Goal: Information Seeking & Learning: Learn about a topic

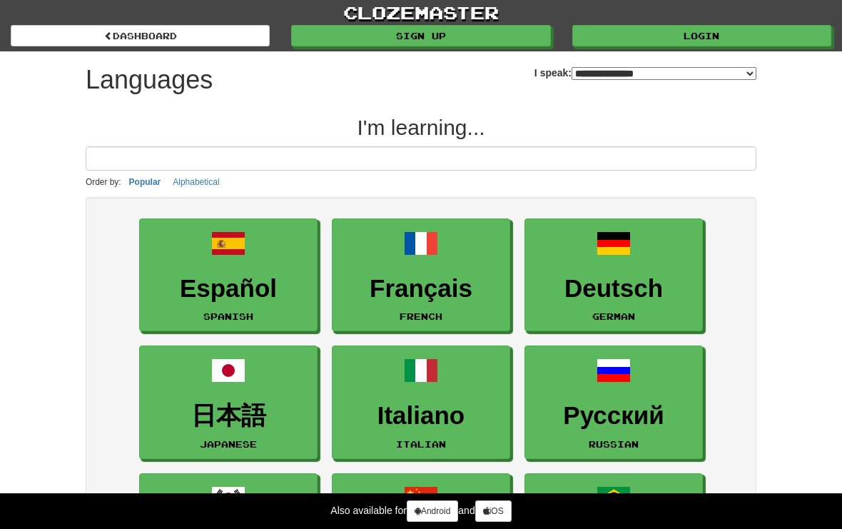
select select "*******"
click at [348, 272] on link "Français French" at bounding box center [421, 275] width 178 height 114
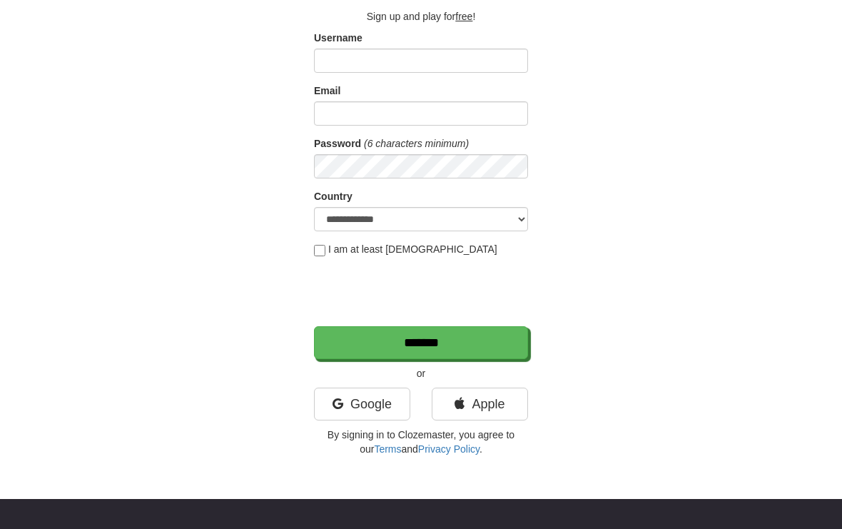
click at [346, 408] on link "Google" at bounding box center [362, 404] width 96 height 33
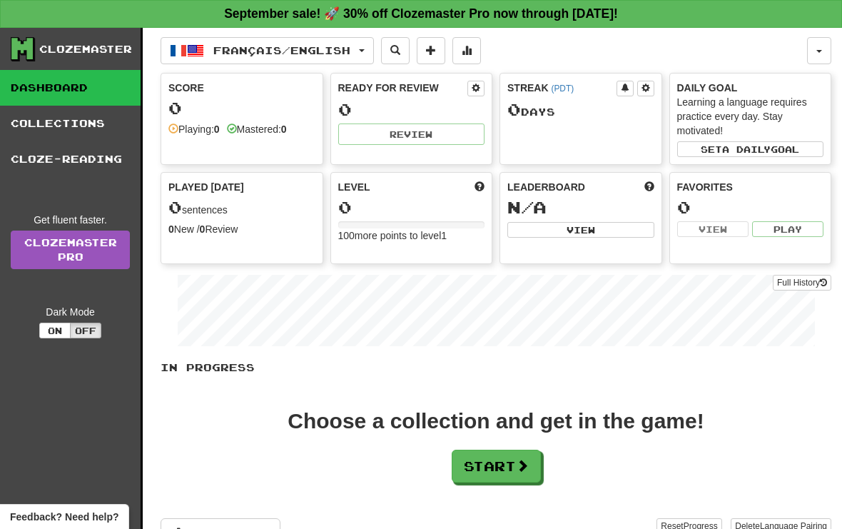
click at [464, 460] on button "Start" at bounding box center [496, 466] width 89 height 33
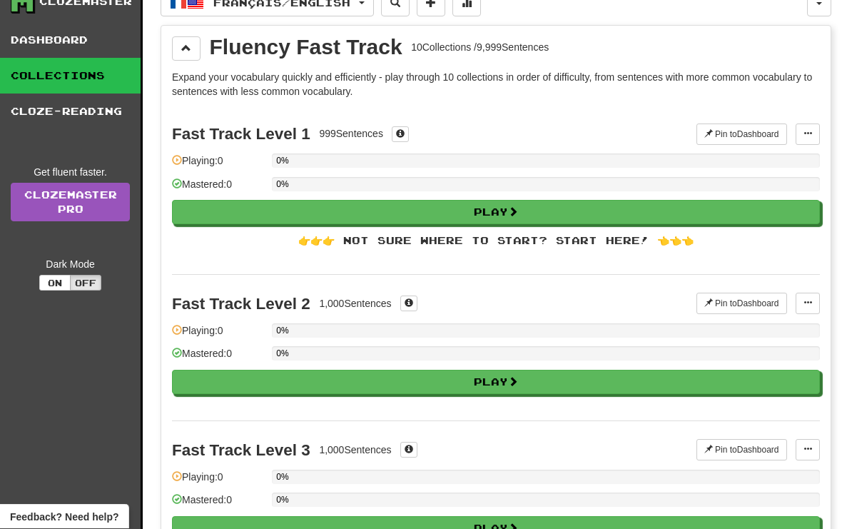
click at [198, 211] on button "Play" at bounding box center [496, 213] width 648 height 24
select select "**"
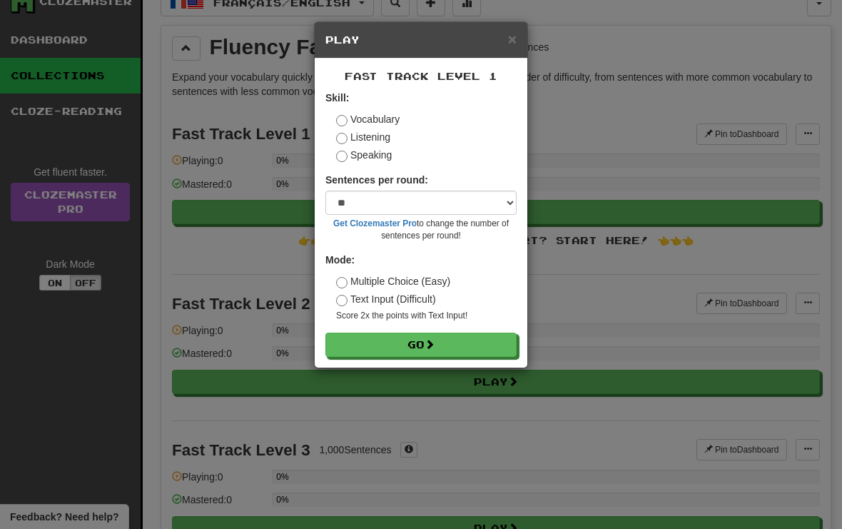
click at [358, 343] on button "Go" at bounding box center [421, 345] width 191 height 24
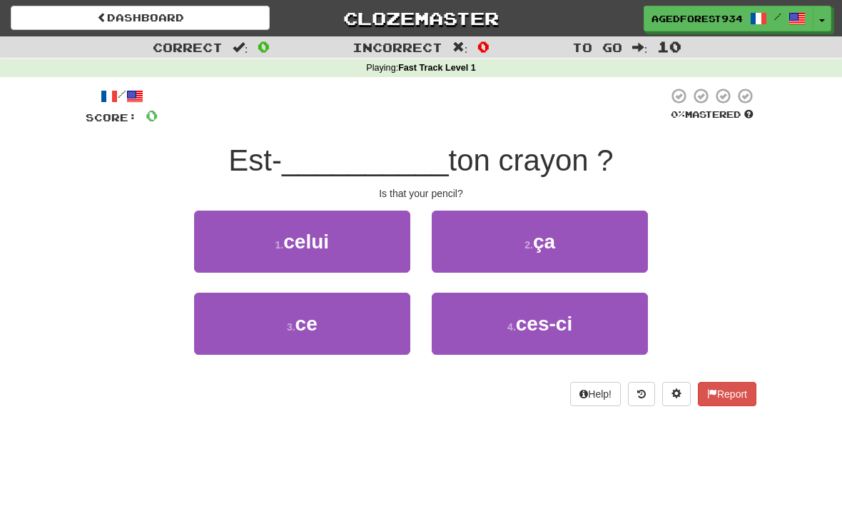
click at [267, 319] on button "3 . ce" at bounding box center [302, 324] width 216 height 62
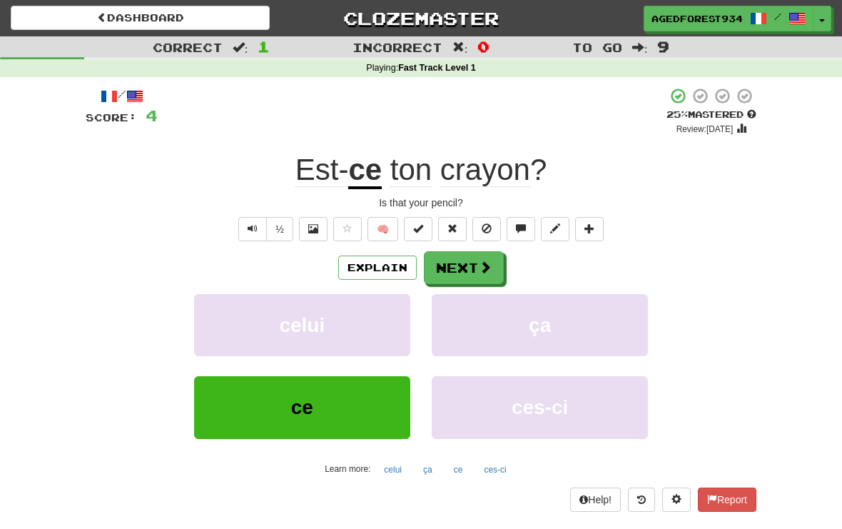
click at [456, 269] on button "Next" at bounding box center [464, 267] width 80 height 33
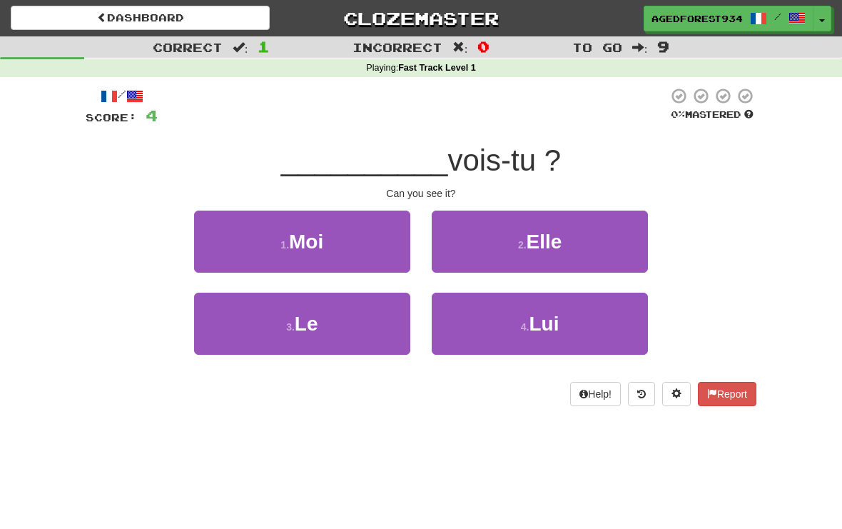
click at [221, 335] on button "3 . Le" at bounding box center [302, 324] width 216 height 62
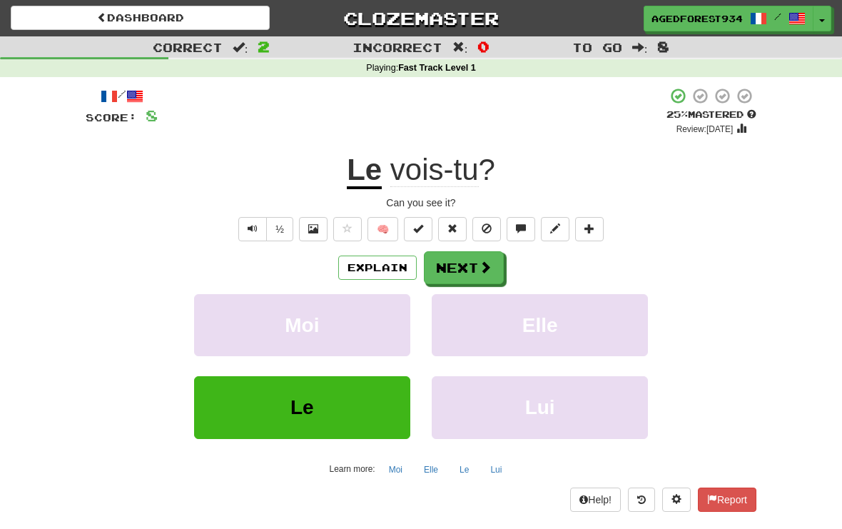
click at [475, 257] on button "Next" at bounding box center [464, 267] width 80 height 33
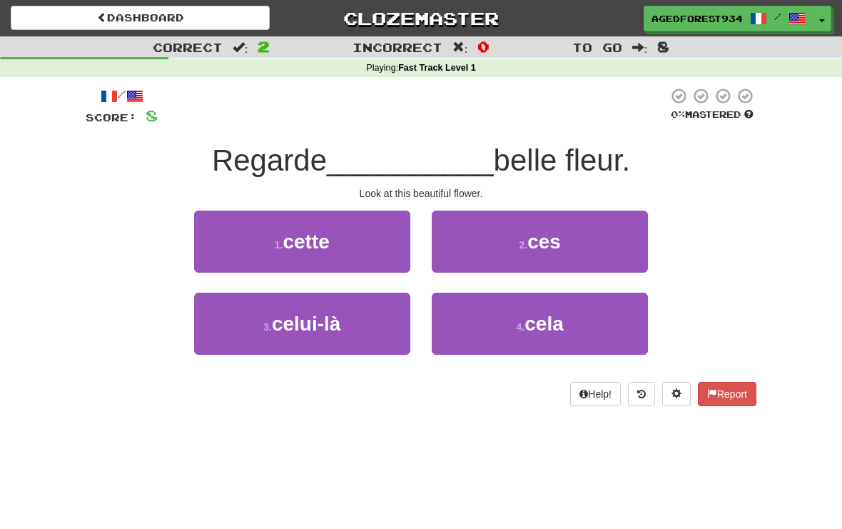
click at [258, 233] on button "1 . cette" at bounding box center [302, 242] width 216 height 62
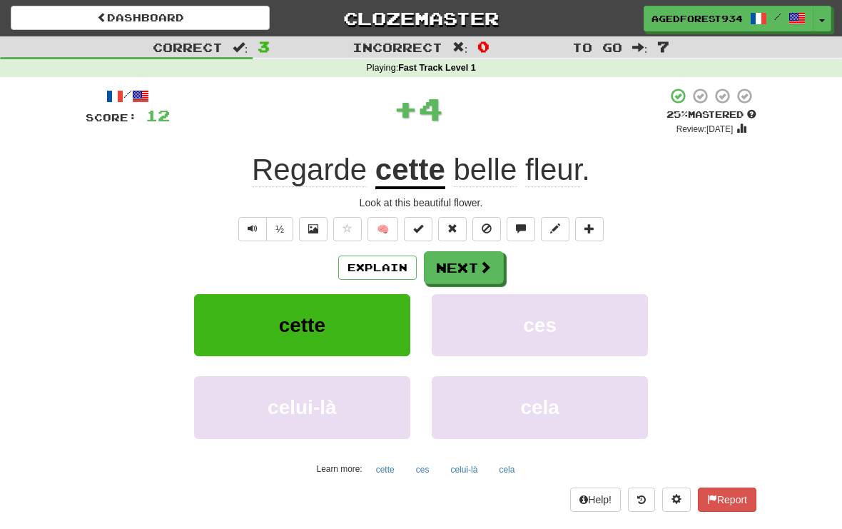
click at [480, 274] on button "Next" at bounding box center [464, 267] width 80 height 33
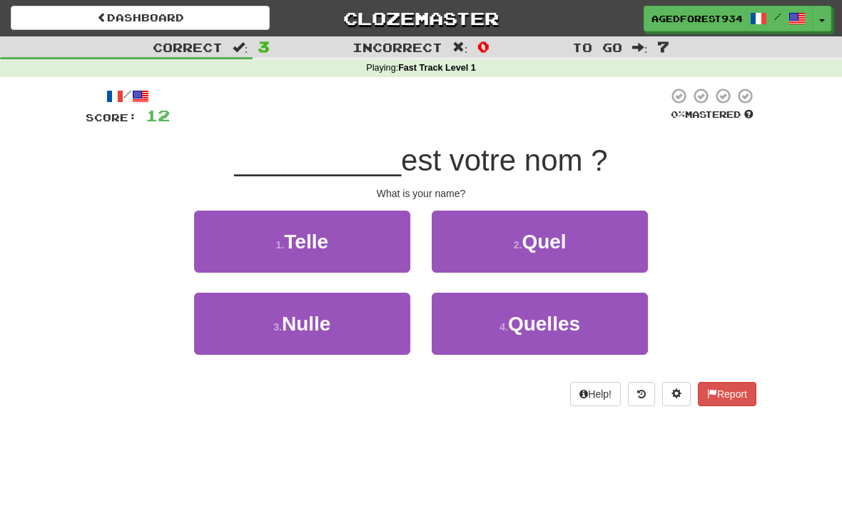
click at [450, 246] on button "2 . Quel" at bounding box center [540, 242] width 216 height 62
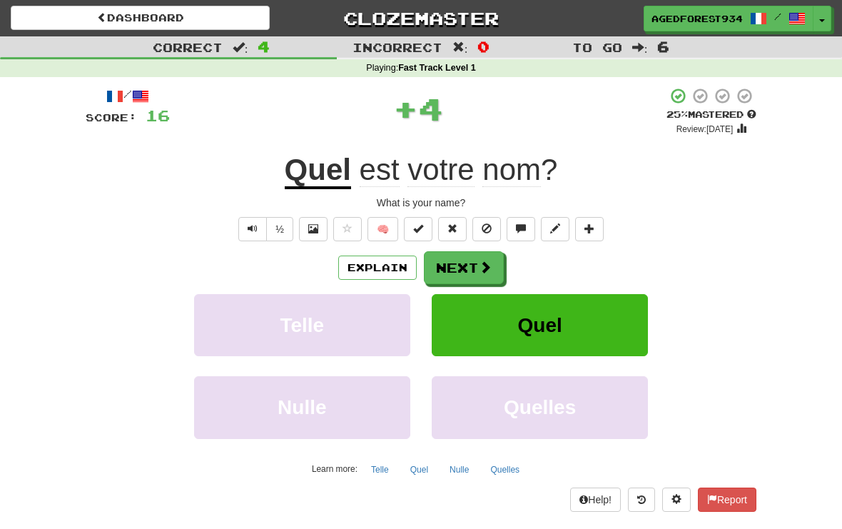
click at [460, 266] on button "Next" at bounding box center [464, 267] width 80 height 33
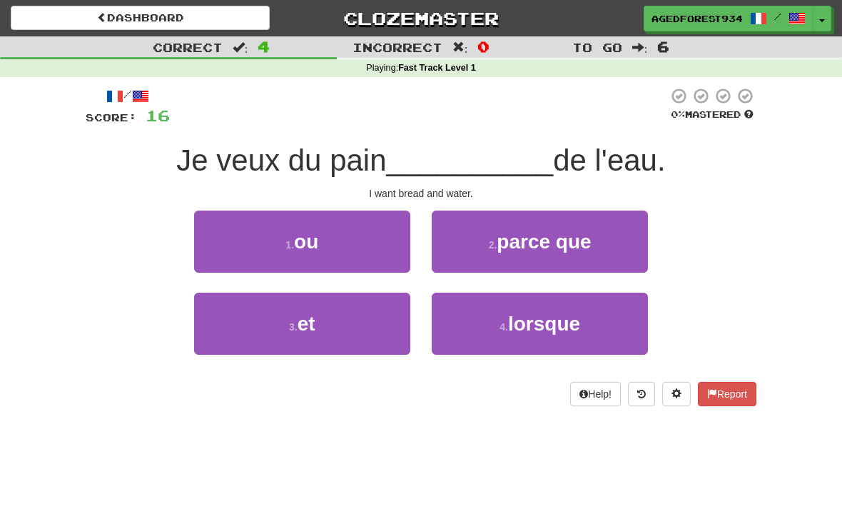
click at [226, 325] on button "3 . et" at bounding box center [302, 324] width 216 height 62
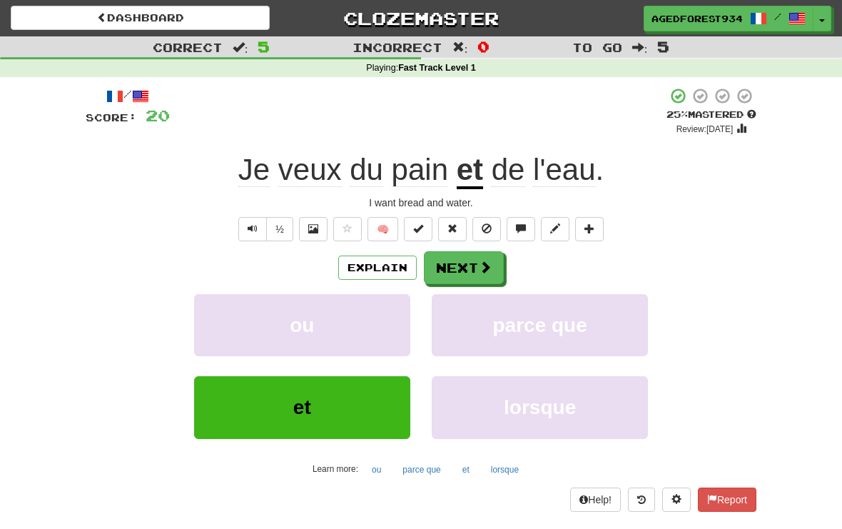
click at [470, 262] on button "Next" at bounding box center [464, 267] width 80 height 33
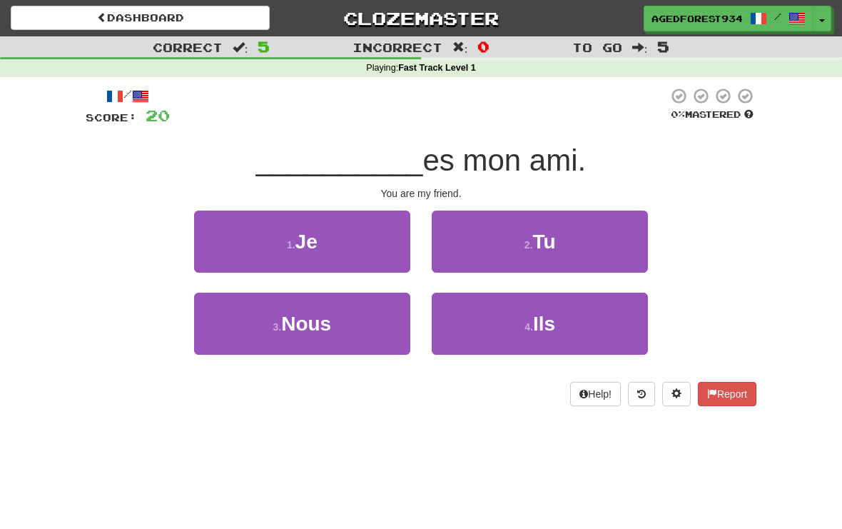
click at [500, 229] on button "2 . Tu" at bounding box center [540, 242] width 216 height 62
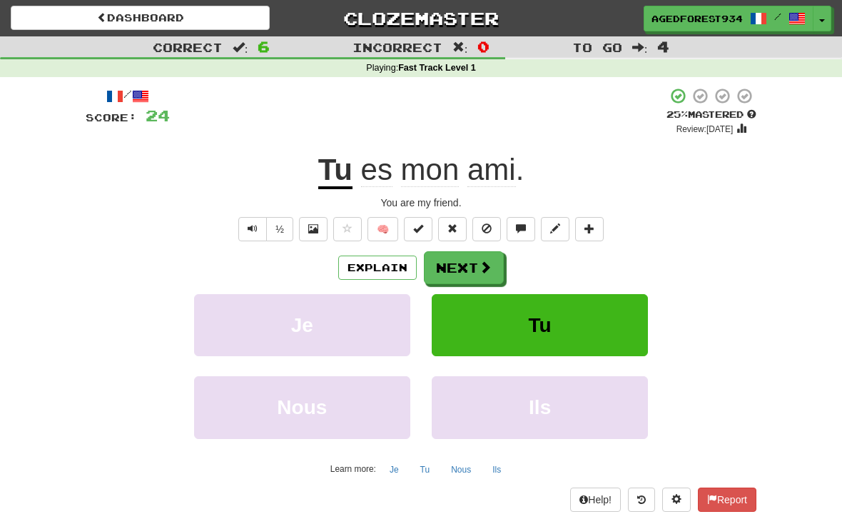
click at [465, 280] on button "Next" at bounding box center [464, 267] width 80 height 33
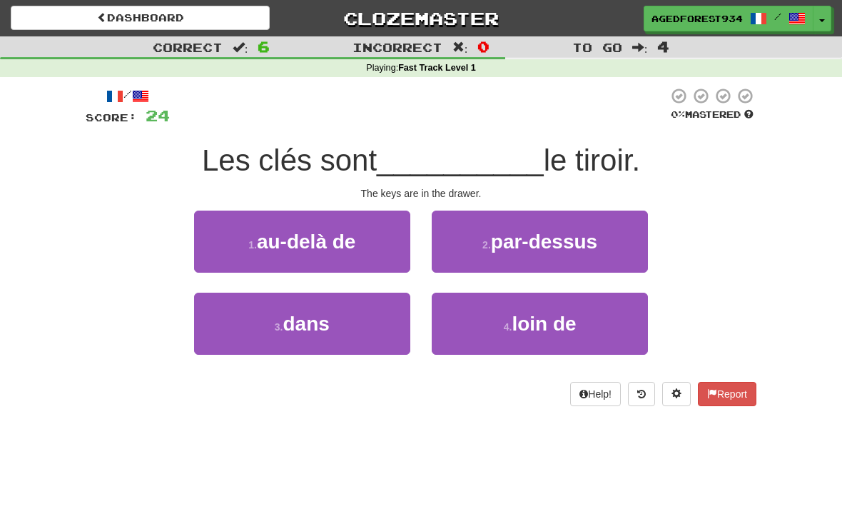
click at [584, 394] on button "Help!" at bounding box center [595, 394] width 51 height 24
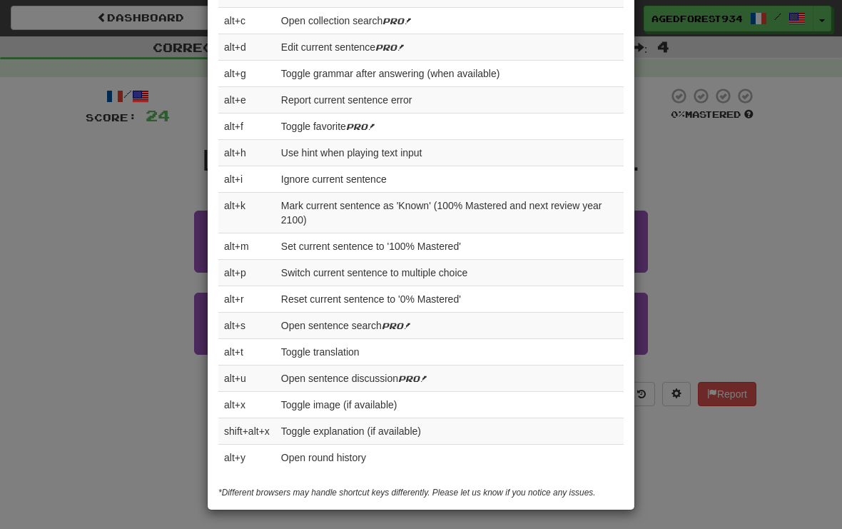
scroll to position [519, 0]
click at [151, 158] on div "× Help Complete the sentence with the correct missing word! 👉 Run Tutorial 👈 Po…" at bounding box center [421, 264] width 842 height 529
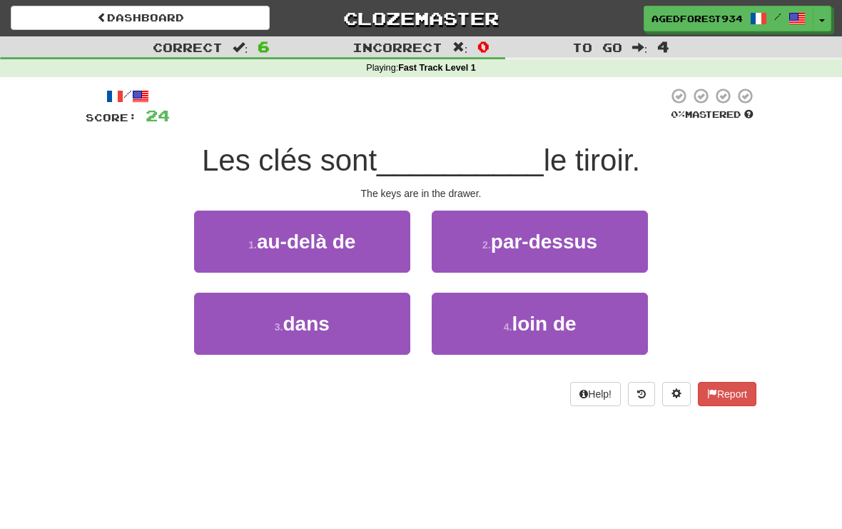
click at [251, 321] on button "3 . dans" at bounding box center [302, 324] width 216 height 62
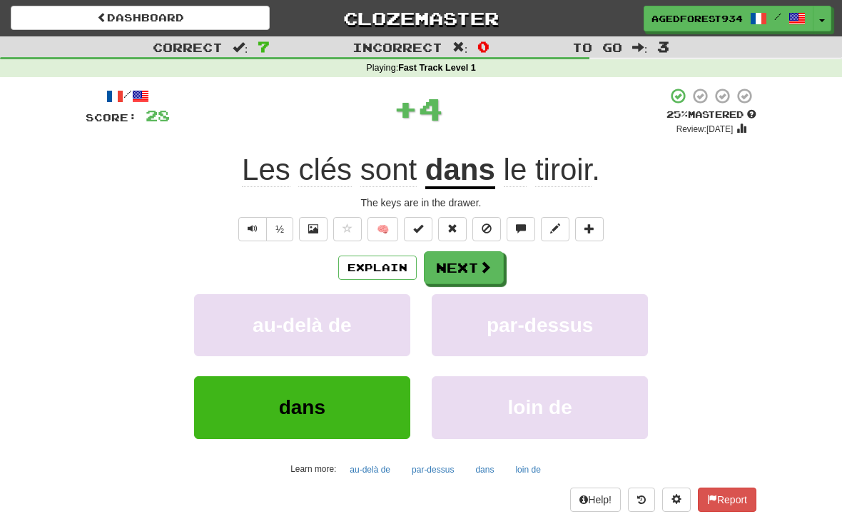
click at [462, 266] on button "Next" at bounding box center [464, 267] width 80 height 33
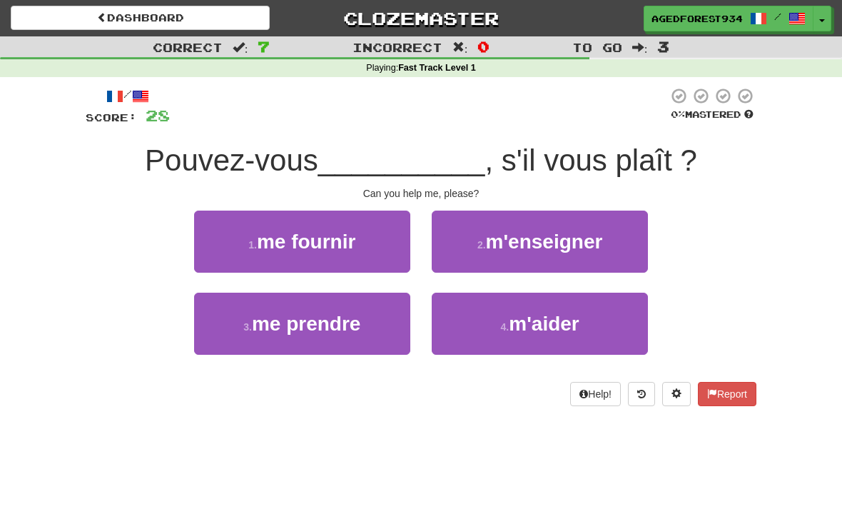
click at [468, 328] on button "4 . m'aider" at bounding box center [540, 324] width 216 height 62
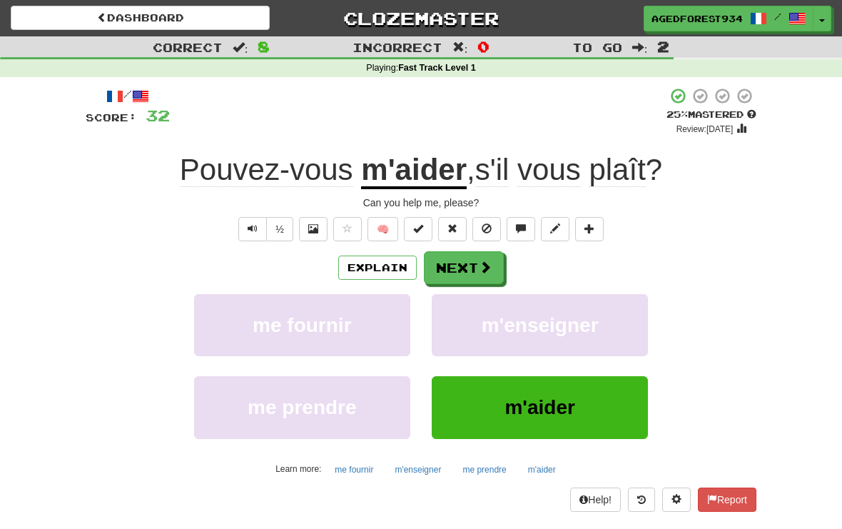
click at [468, 263] on button "Next" at bounding box center [464, 267] width 80 height 33
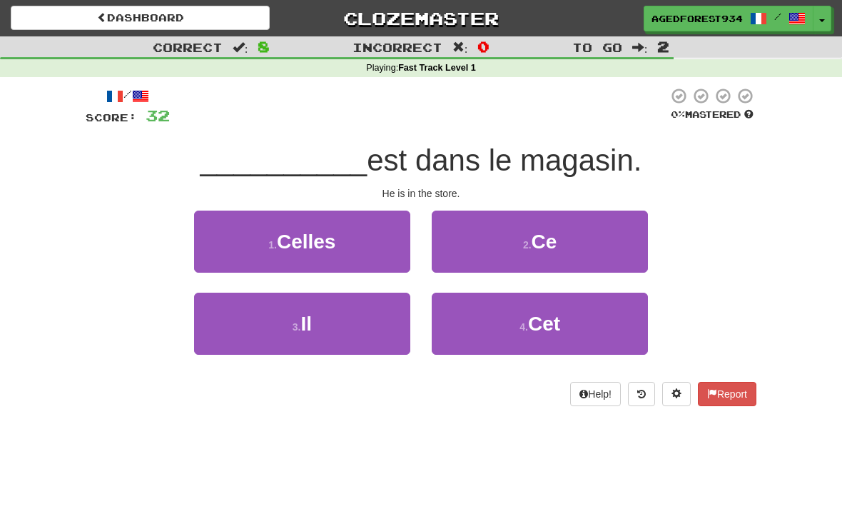
click at [241, 323] on button "3 . Il" at bounding box center [302, 324] width 216 height 62
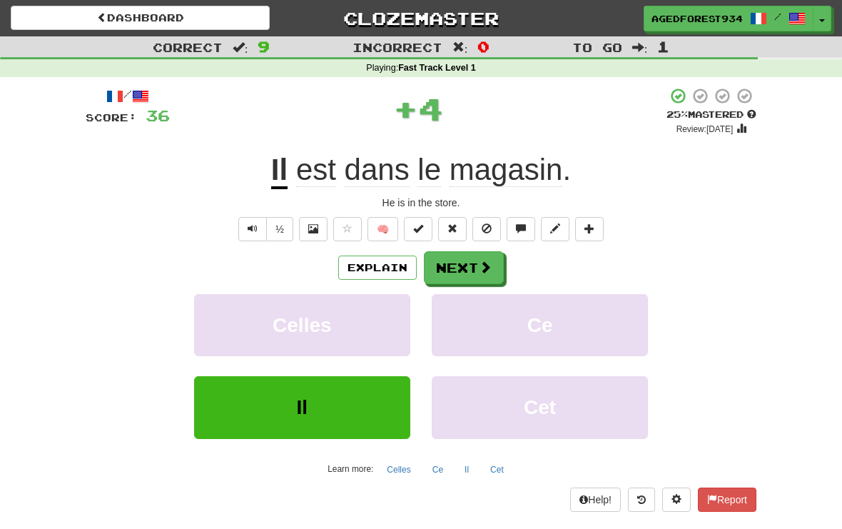
click at [463, 263] on button "Next" at bounding box center [464, 267] width 80 height 33
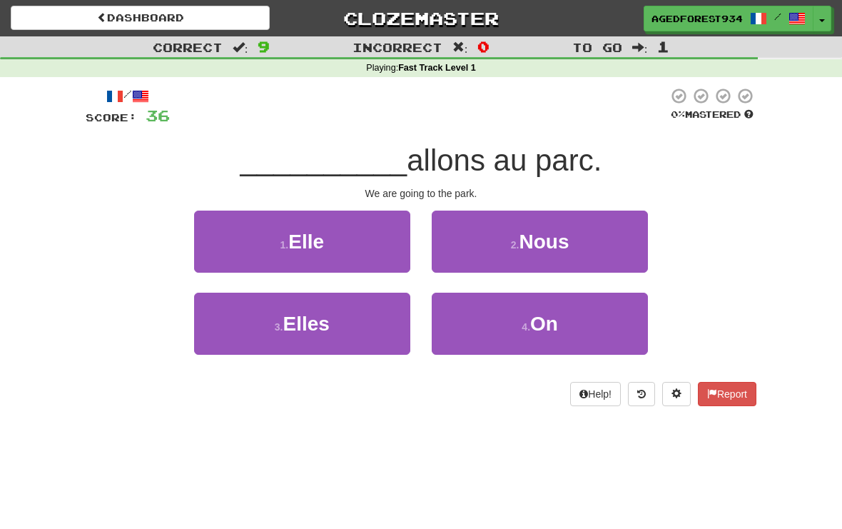
click at [453, 246] on button "2 . Nous" at bounding box center [540, 242] width 216 height 62
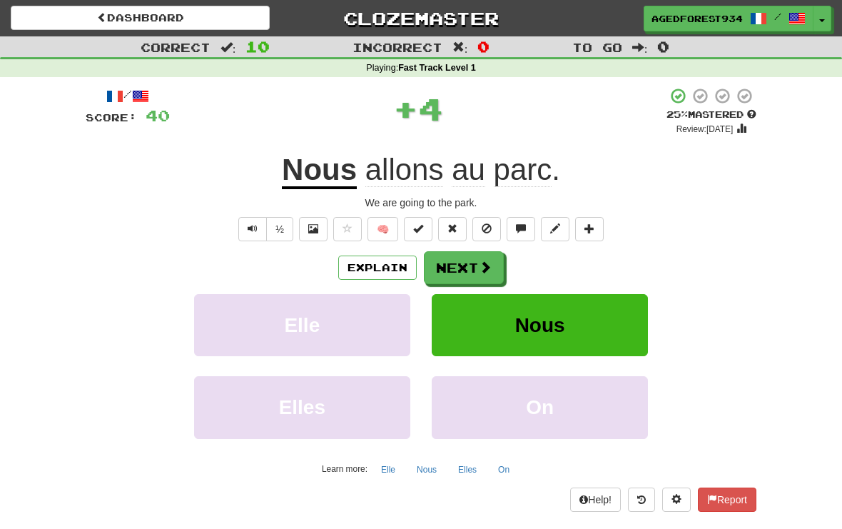
click at [473, 262] on button "Next" at bounding box center [464, 267] width 80 height 33
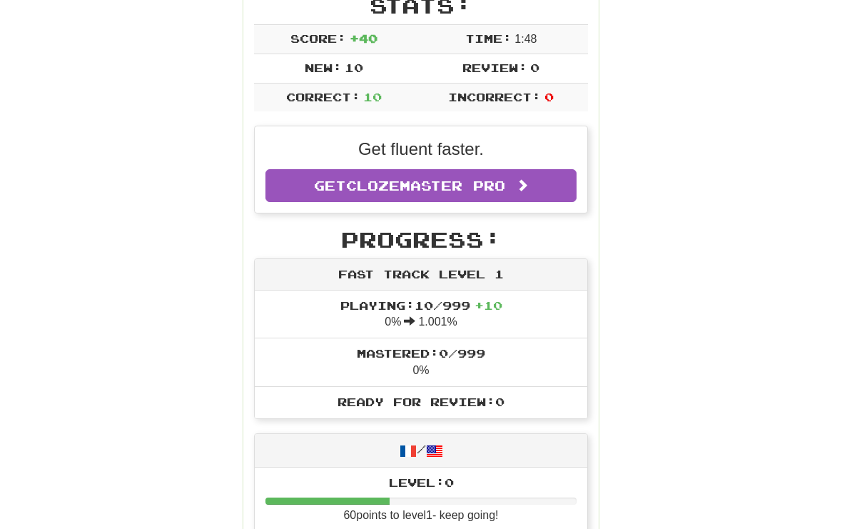
scroll to position [172, 0]
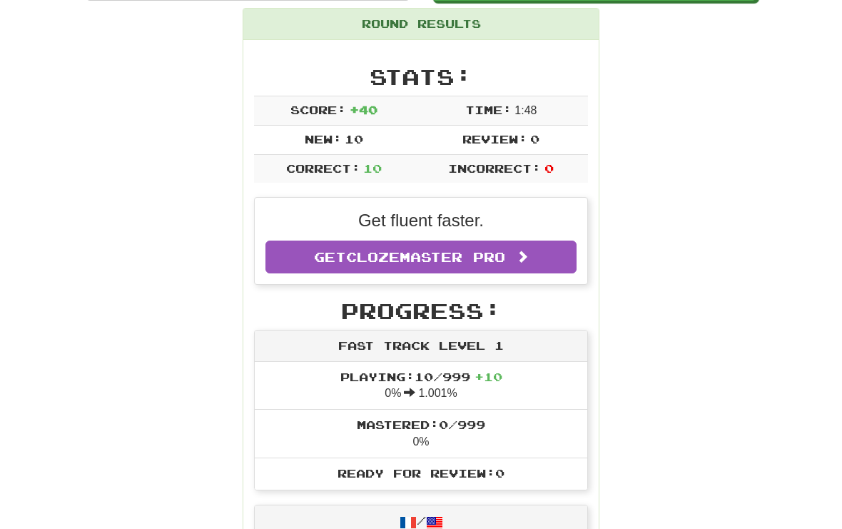
click at [297, 256] on link "Get Clozemaster Pro" at bounding box center [421, 257] width 311 height 33
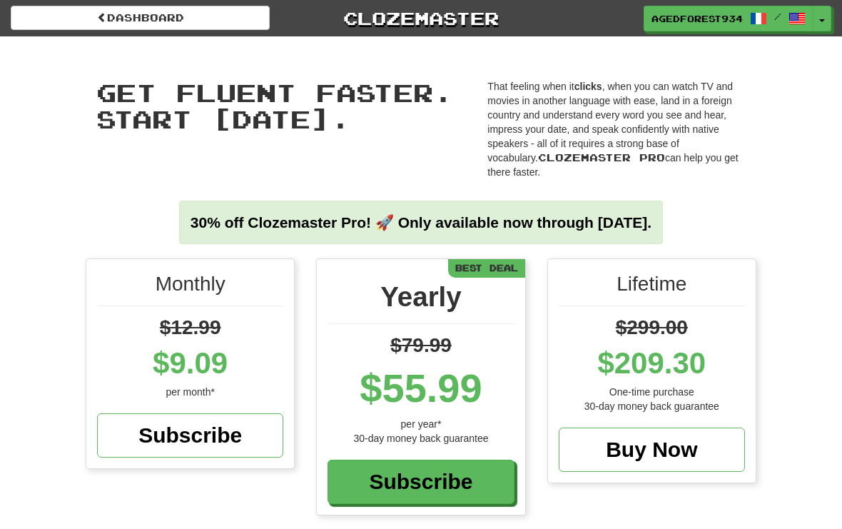
click at [114, 25] on link "Dashboard" at bounding box center [140, 18] width 259 height 24
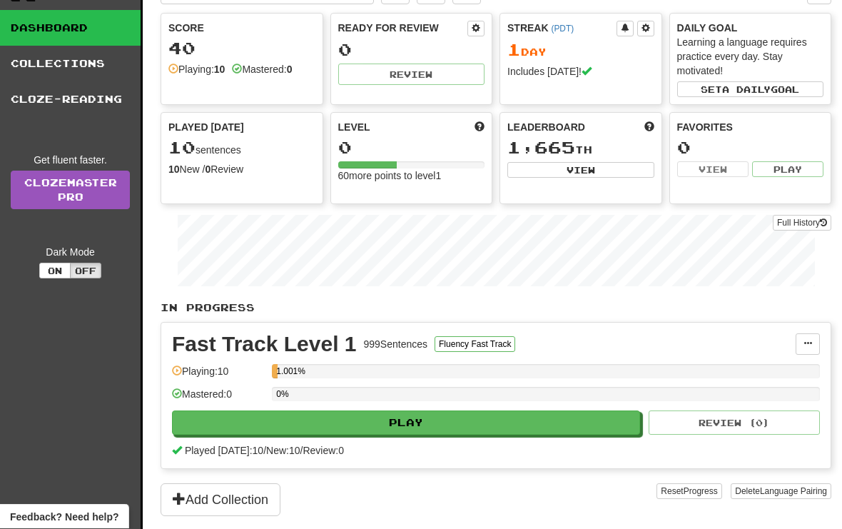
scroll to position [60, 0]
click at [45, 99] on link "Cloze-Reading" at bounding box center [70, 99] width 141 height 36
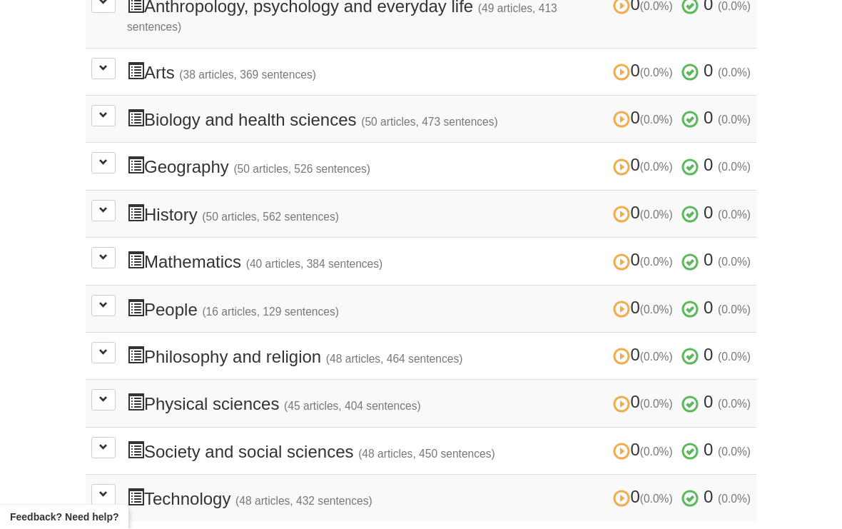
scroll to position [394, 0]
click at [107, 253] on span at bounding box center [103, 257] width 9 height 9
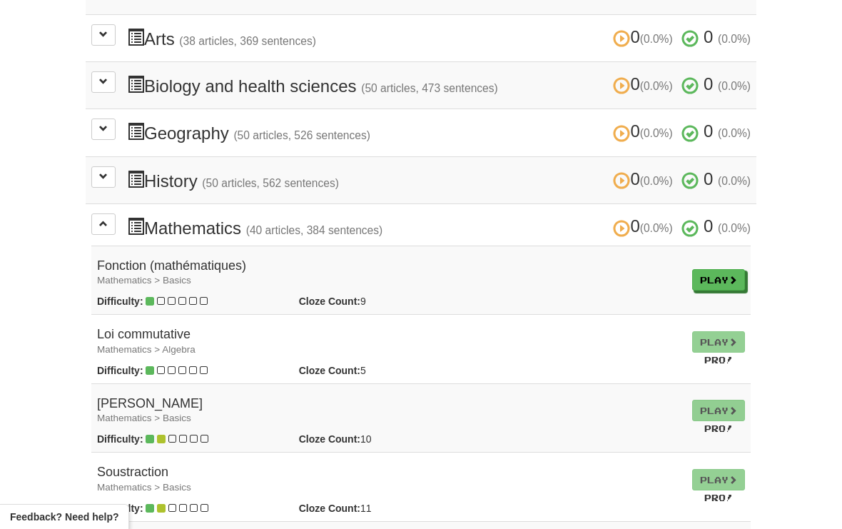
scroll to position [442, 0]
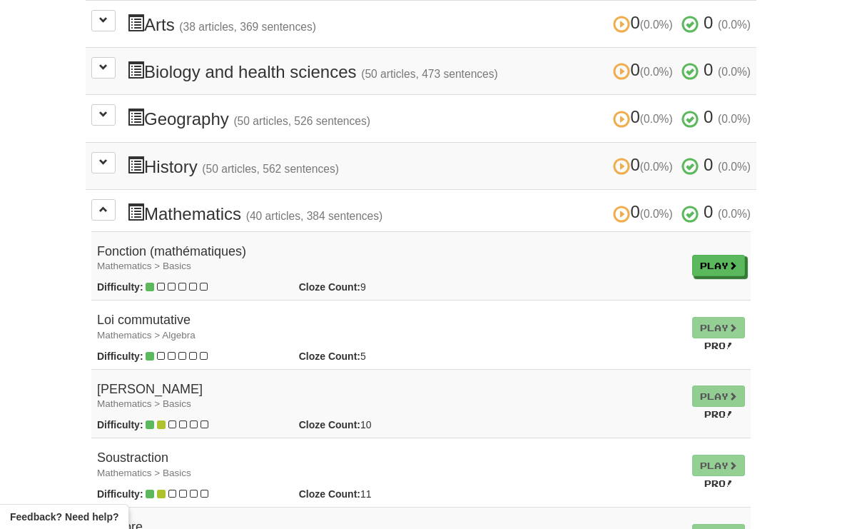
click at [102, 205] on span at bounding box center [103, 209] width 9 height 9
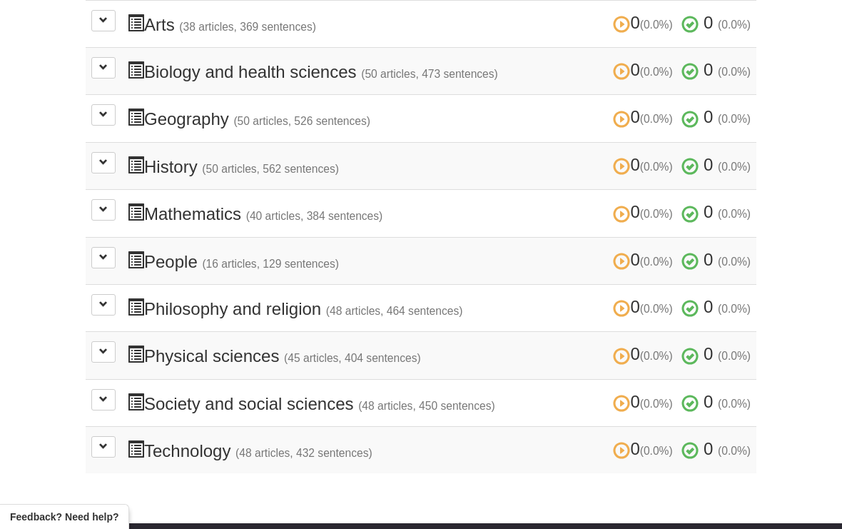
click at [114, 250] on button at bounding box center [103, 257] width 24 height 21
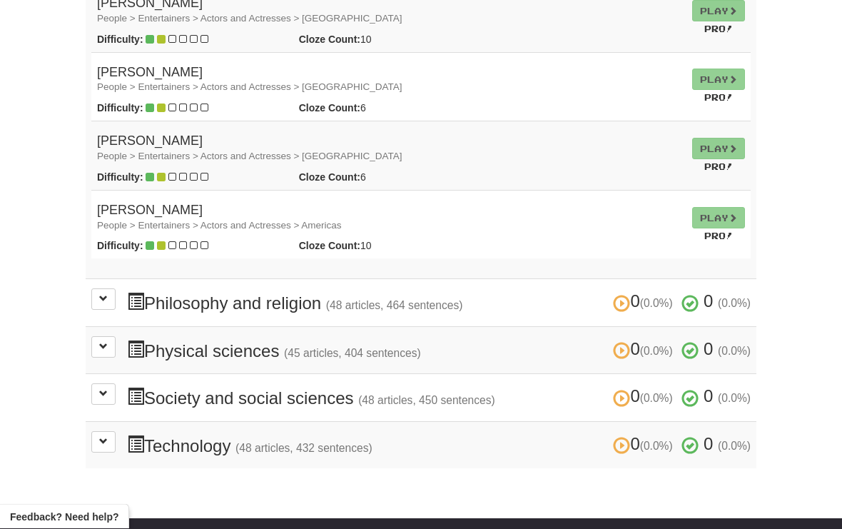
scroll to position [1567, 0]
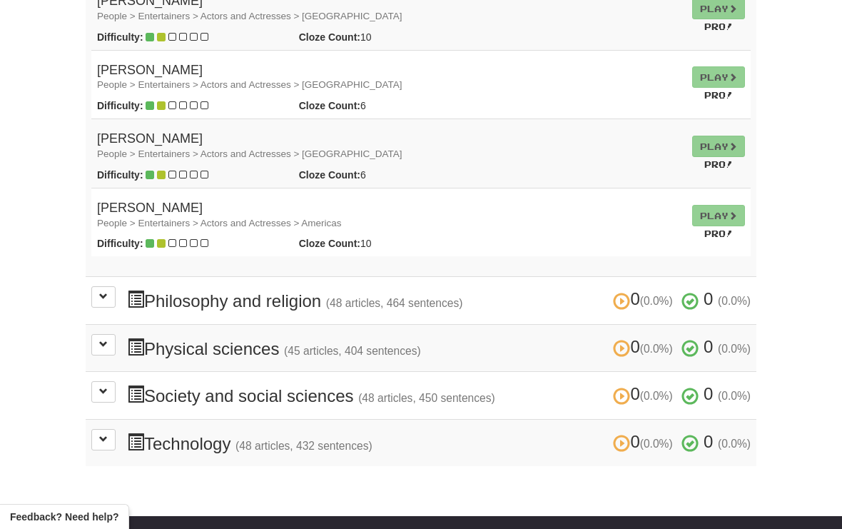
click at [114, 286] on button at bounding box center [103, 296] width 24 height 21
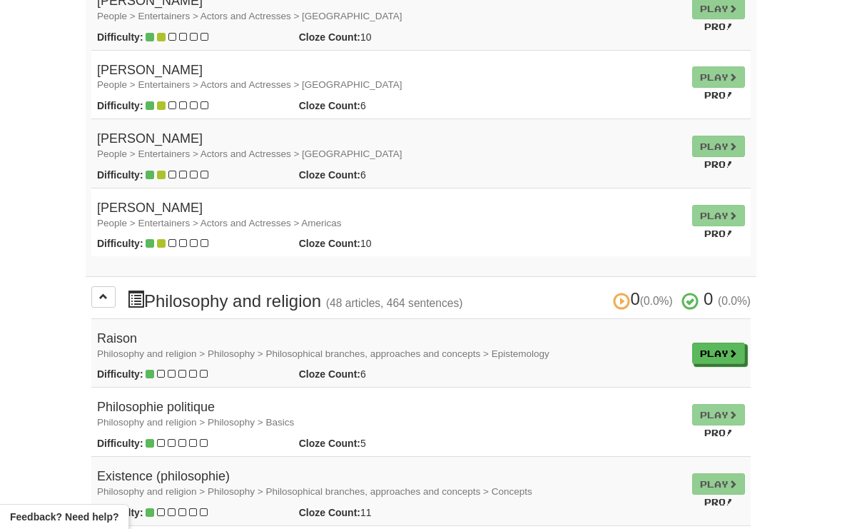
click at [110, 286] on button at bounding box center [103, 296] width 24 height 21
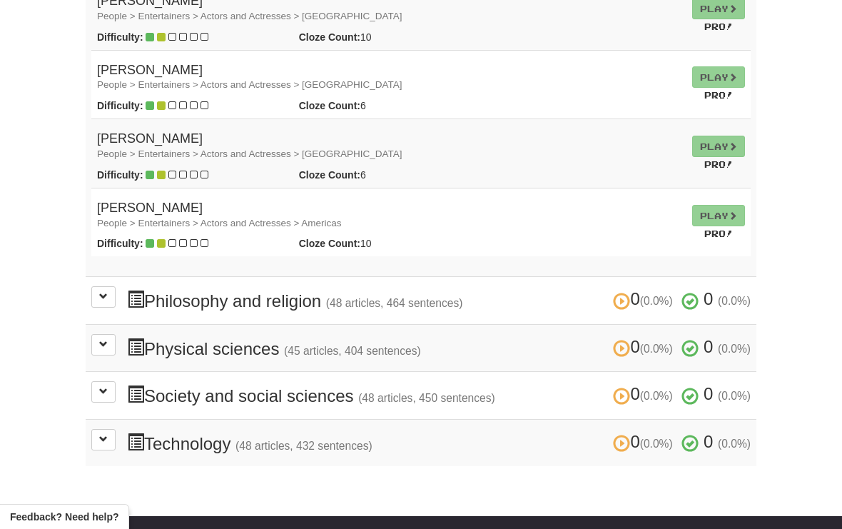
click at [109, 429] on button at bounding box center [103, 439] width 24 height 21
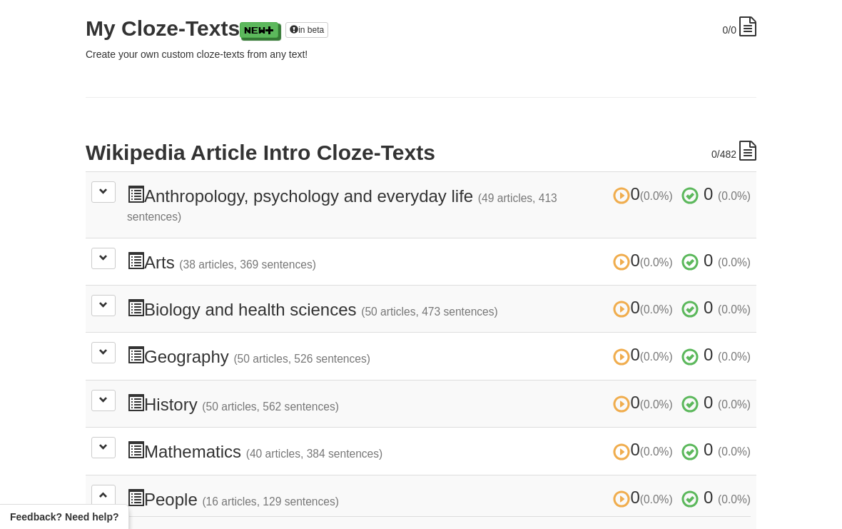
scroll to position [0, 0]
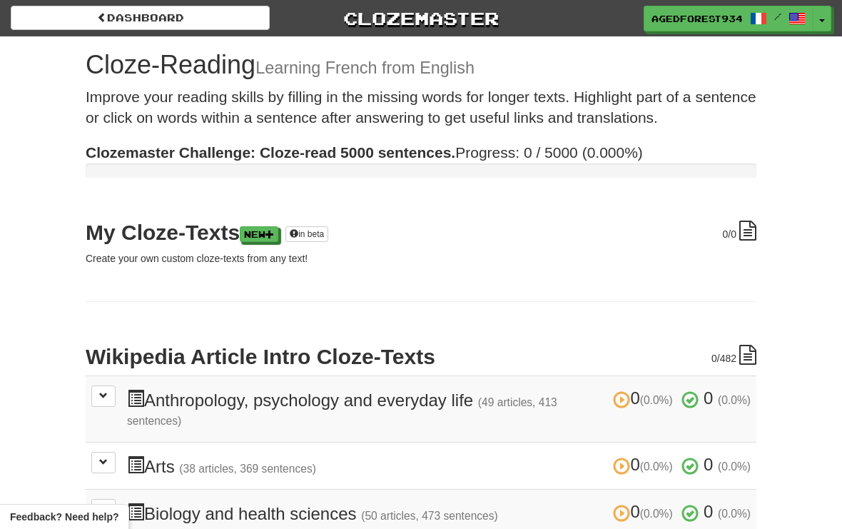
click at [129, 27] on link "Dashboard" at bounding box center [140, 18] width 259 height 24
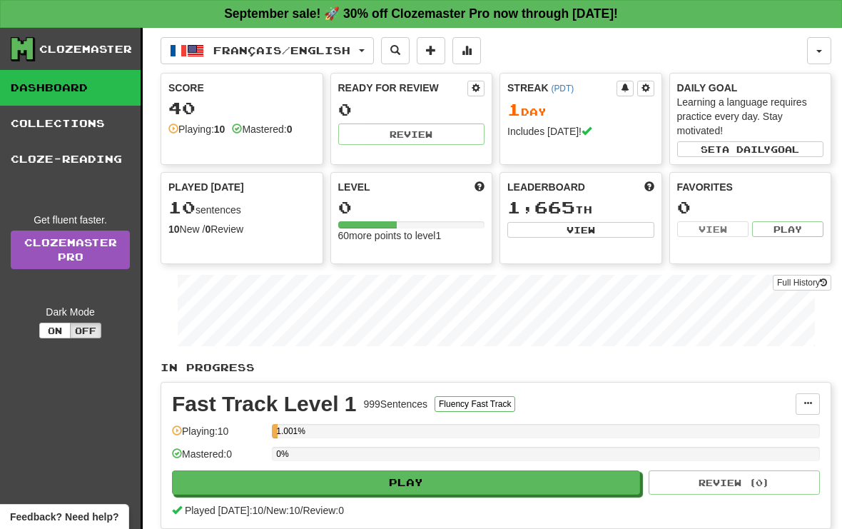
click at [224, 11] on strong "September sale! 🚀 30% off Clozemaster Pro now through [DATE]!" at bounding box center [421, 13] width 394 height 14
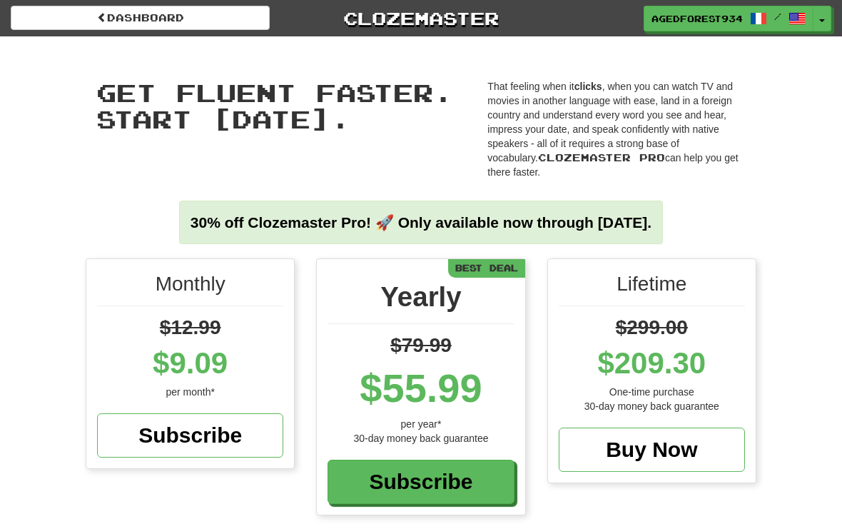
click at [151, 29] on link "Dashboard" at bounding box center [140, 18] width 259 height 24
